Goal: Task Accomplishment & Management: Manage account settings

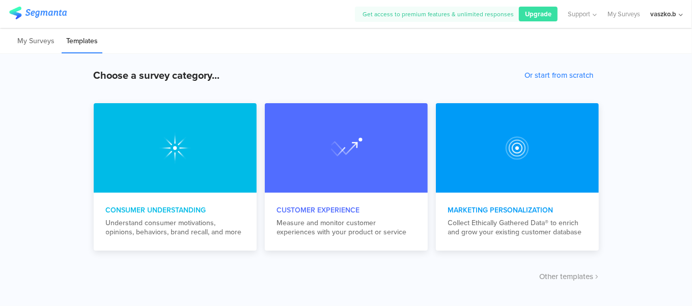
click at [652, 14] on div "vaszko.b" at bounding box center [663, 14] width 26 height 10
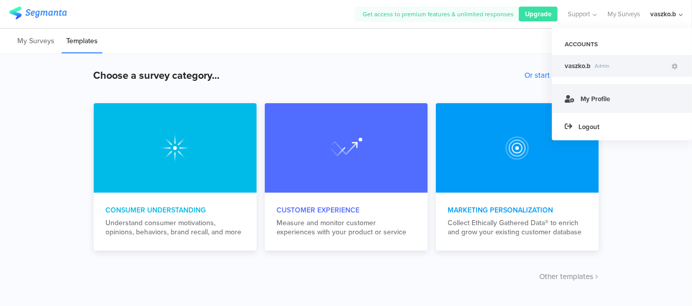
click at [612, 92] on link "My Profile" at bounding box center [622, 98] width 140 height 28
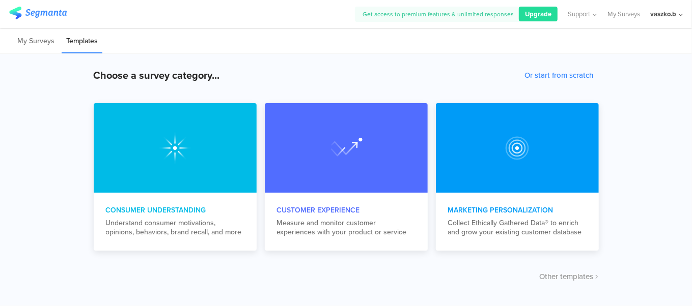
click at [531, 13] on span "Upgrade" at bounding box center [538, 14] width 26 height 10
